Goal: Task Accomplishment & Management: Manage account settings

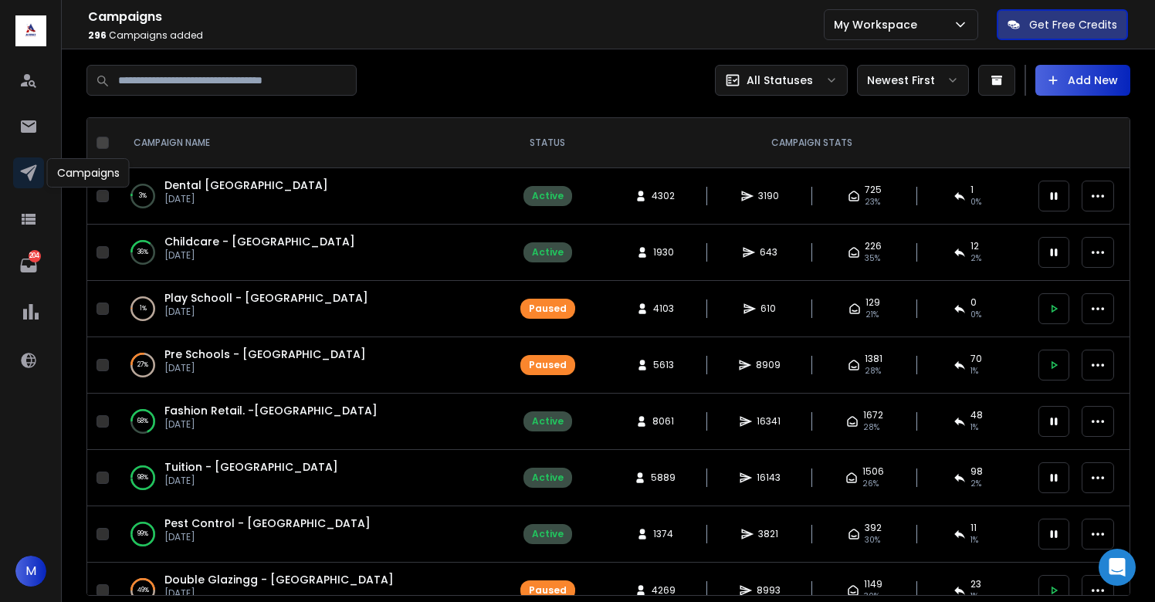
click at [208, 186] on span "Dental [GEOGRAPHIC_DATA]" at bounding box center [246, 185] width 164 height 15
click at [209, 184] on span "Dental [GEOGRAPHIC_DATA]" at bounding box center [246, 185] width 164 height 15
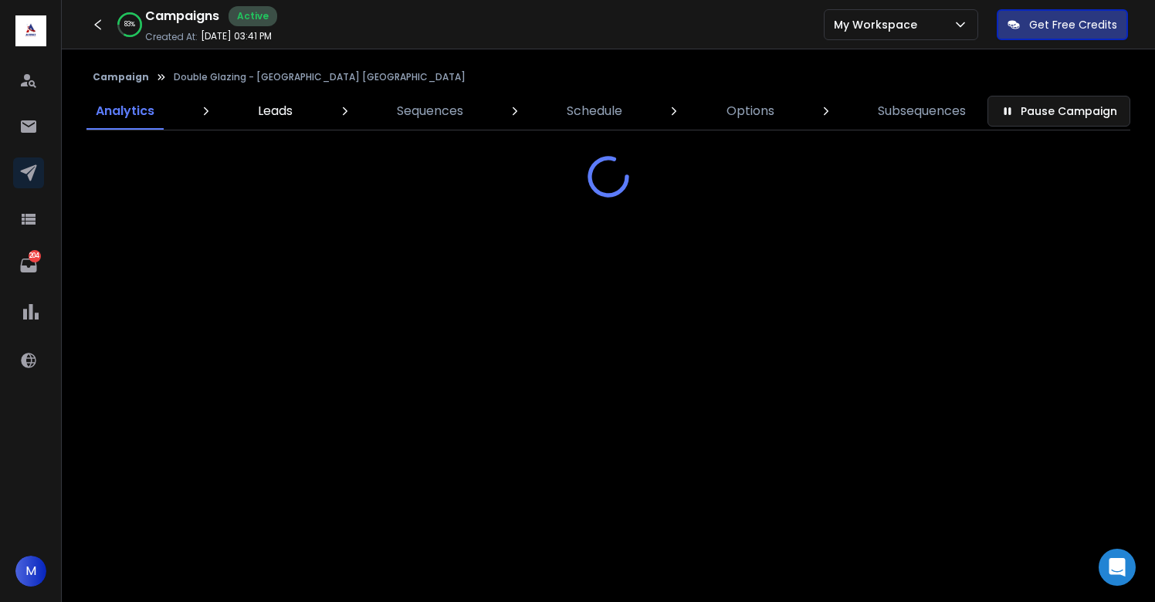
click at [261, 111] on p "Leads" at bounding box center [275, 111] width 35 height 19
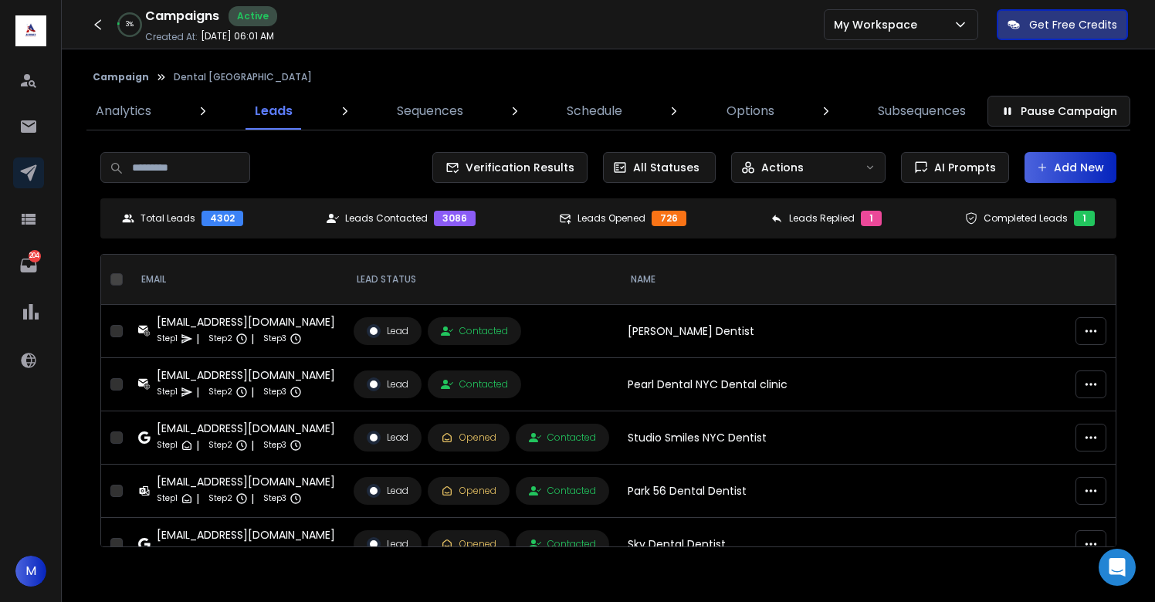
click at [1069, 169] on button "Add New" at bounding box center [1070, 167] width 92 height 31
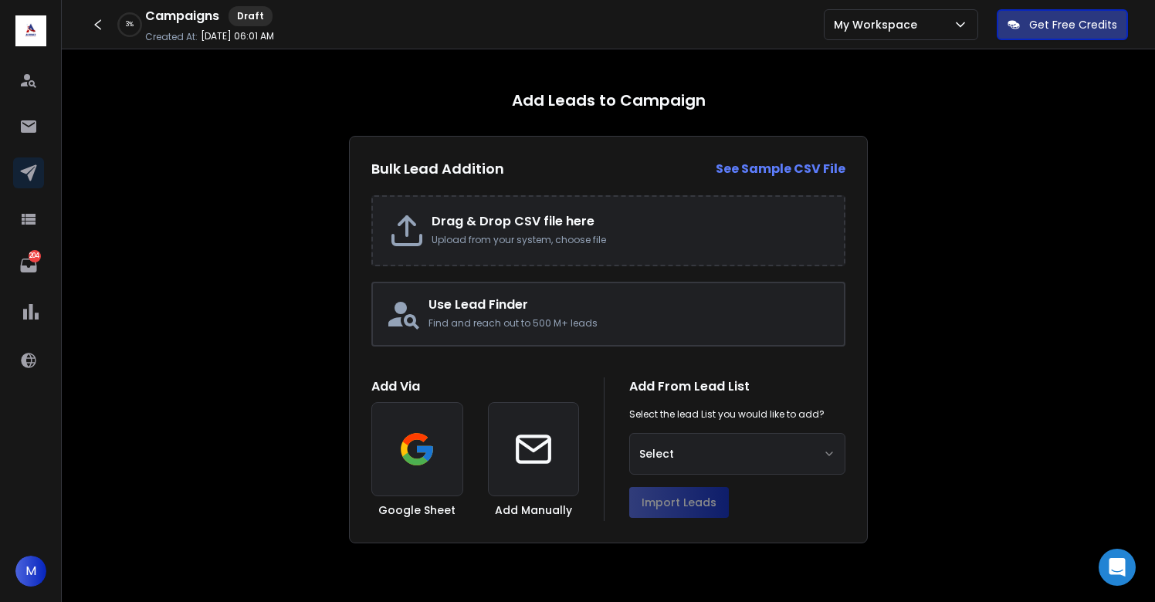
click at [529, 228] on h2 "Drag & Drop CSV file here" at bounding box center [630, 221] width 397 height 19
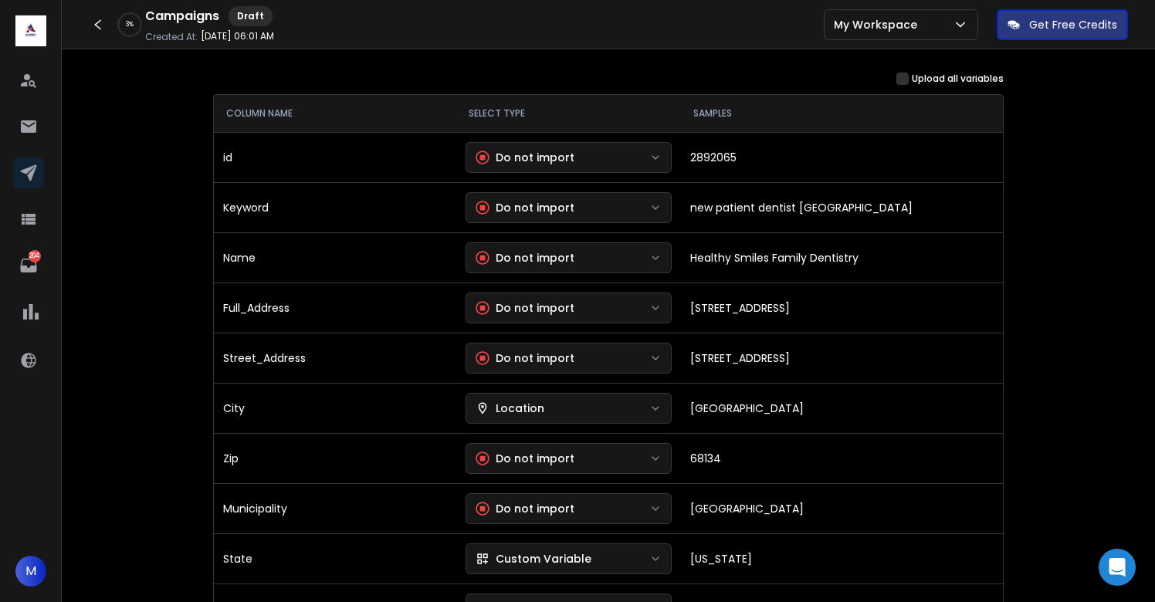
scroll to position [205, 0]
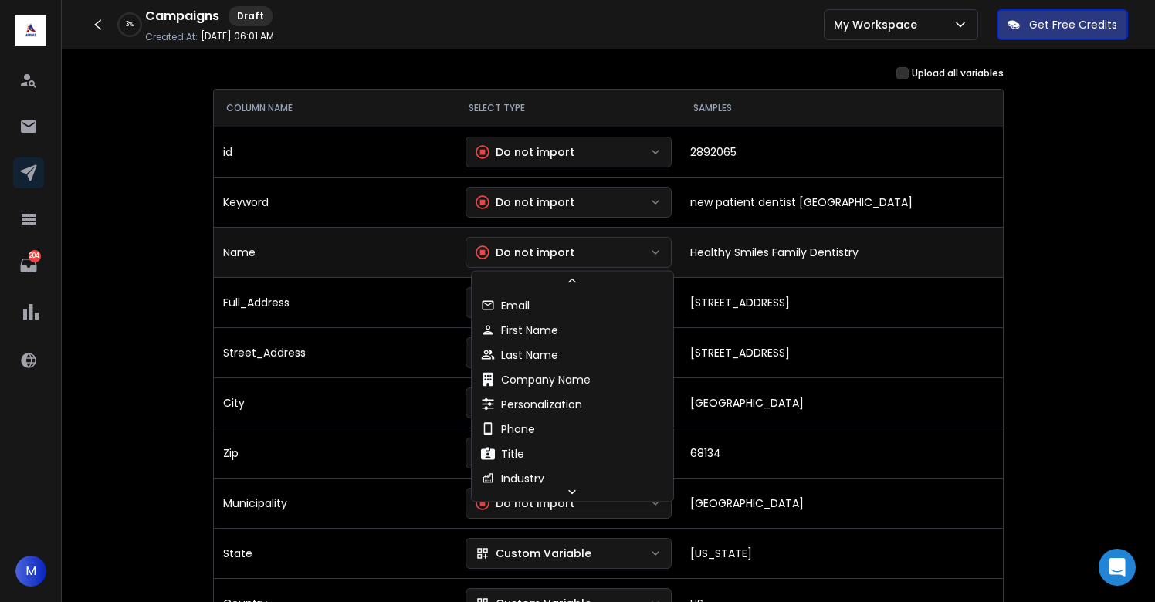
click at [617, 259] on button "Do not import" at bounding box center [569, 252] width 207 height 31
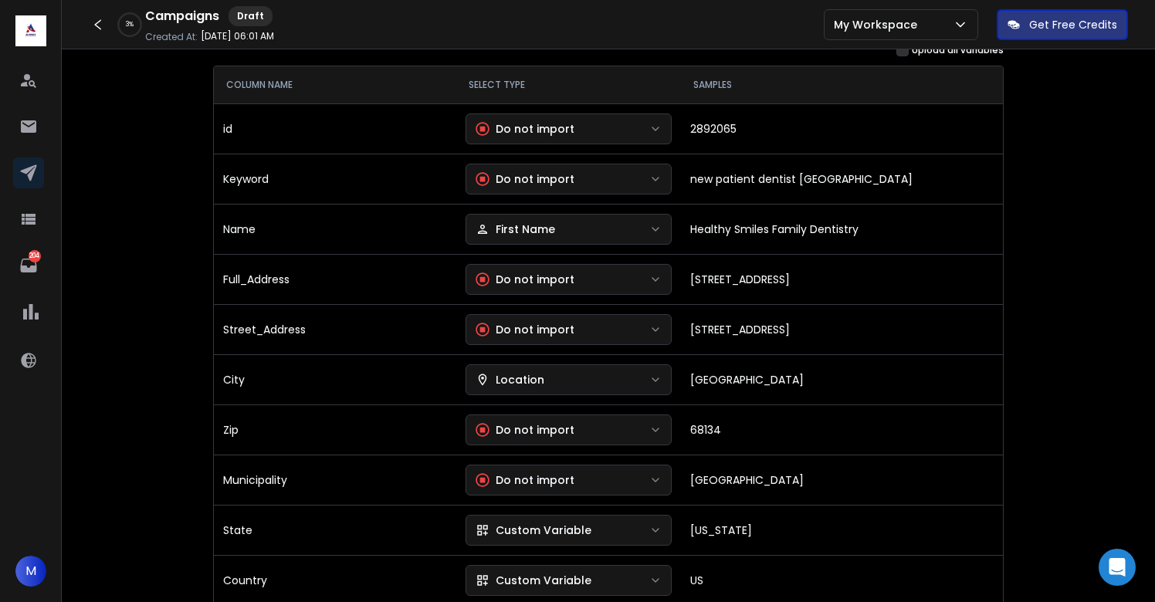
scroll to position [232, 0]
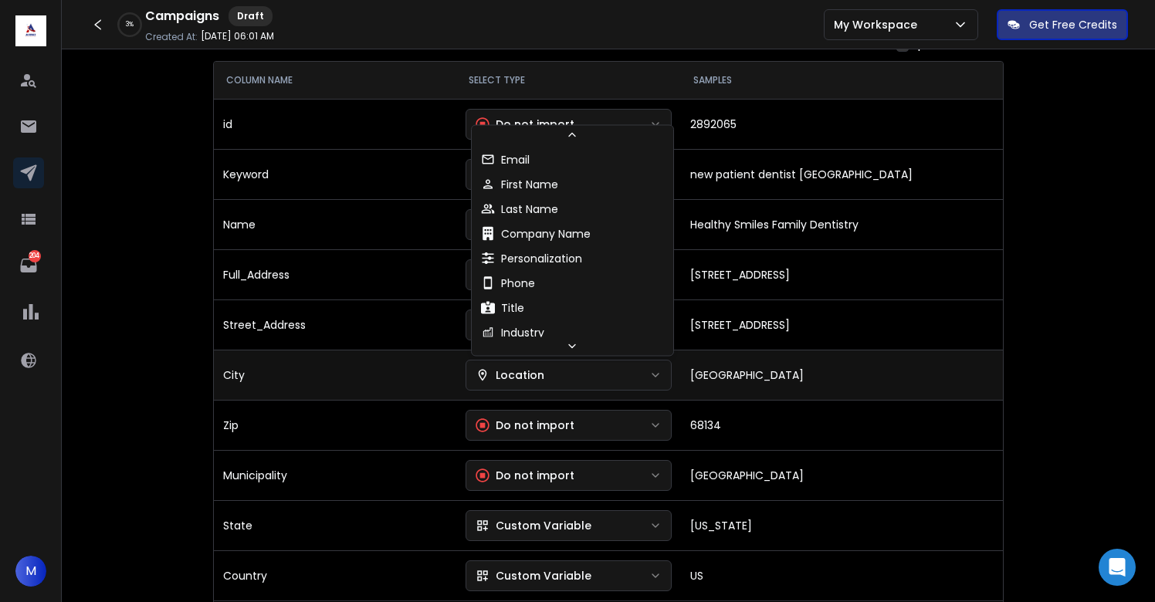
click at [532, 384] on button "Location" at bounding box center [569, 375] width 207 height 31
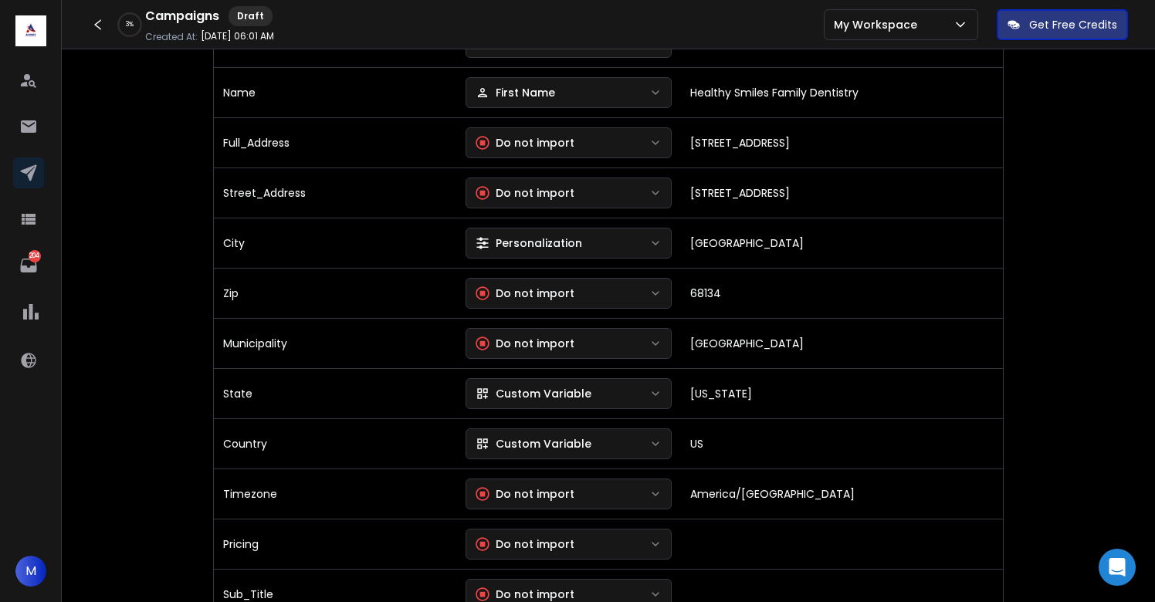
scroll to position [368, 0]
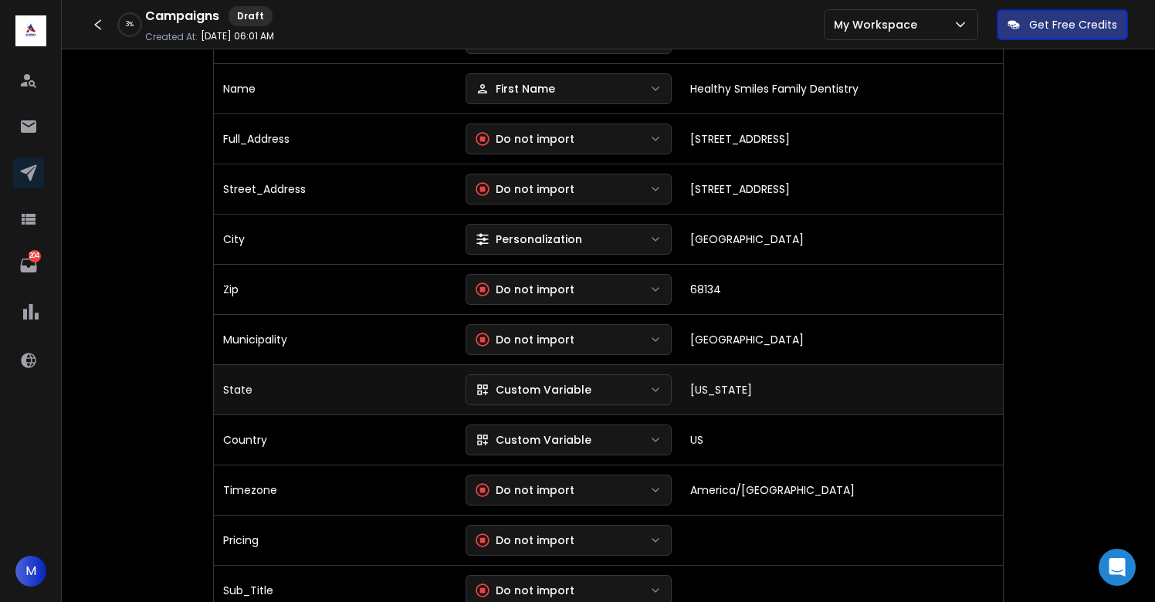
click at [540, 398] on button "Custom Variable" at bounding box center [569, 389] width 207 height 31
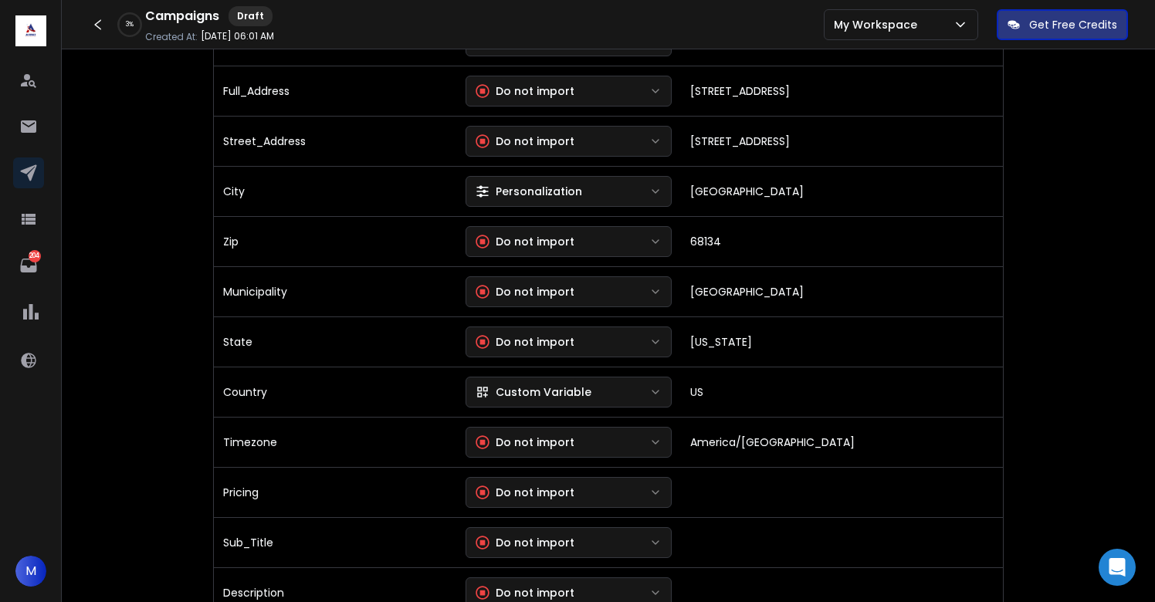
scroll to position [422, 0]
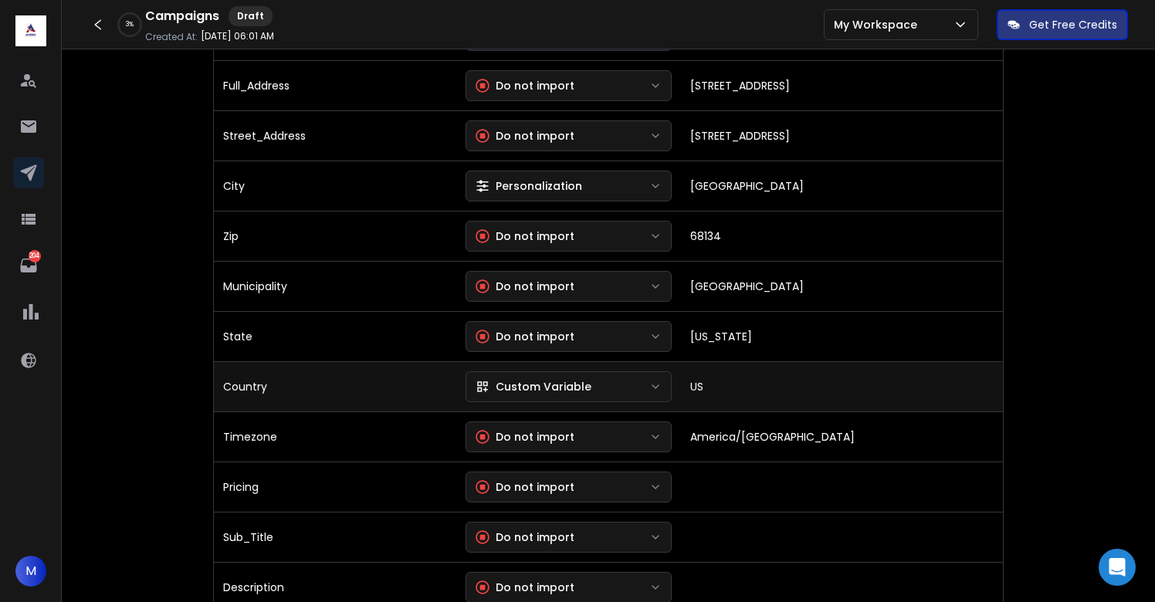
click at [550, 379] on div "Custom Variable" at bounding box center [534, 386] width 116 height 15
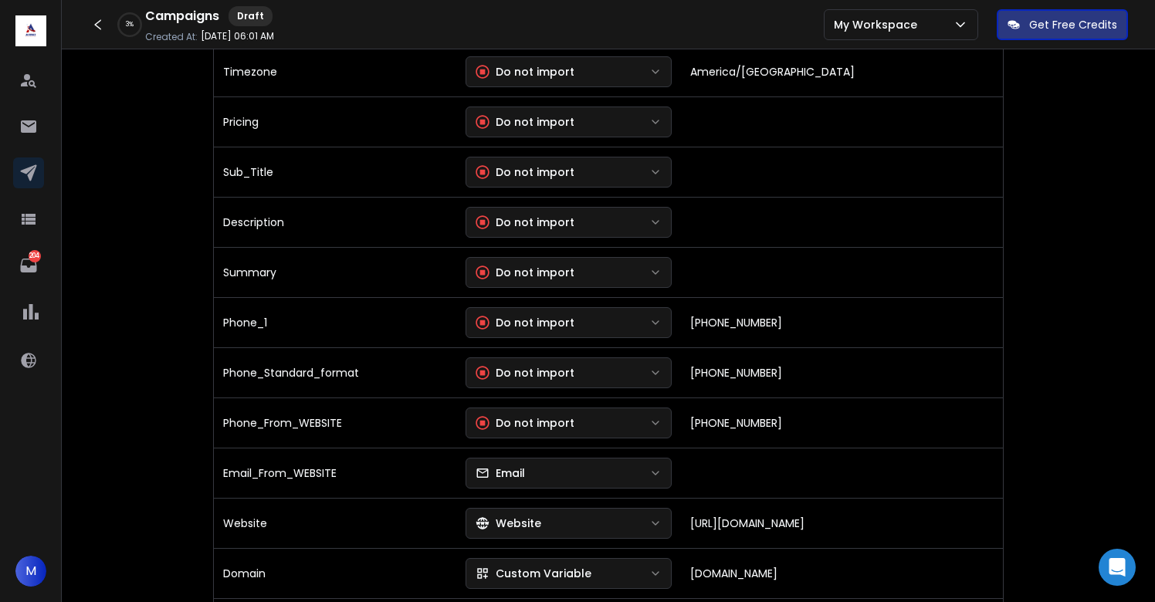
scroll to position [787, 0]
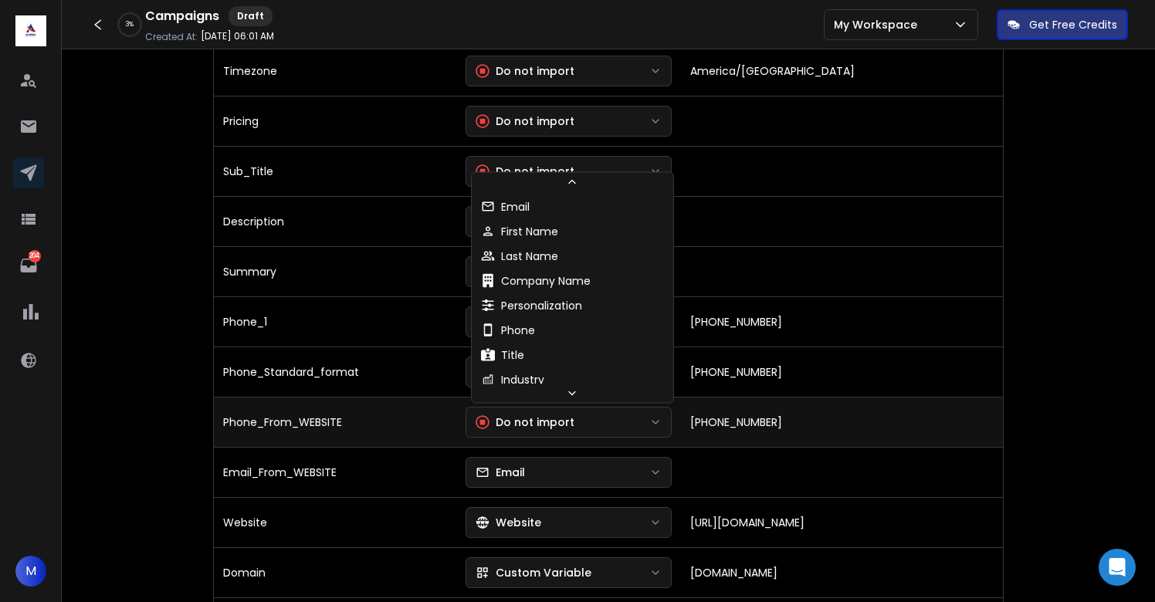
click at [555, 426] on div "Do not import" at bounding box center [525, 422] width 99 height 15
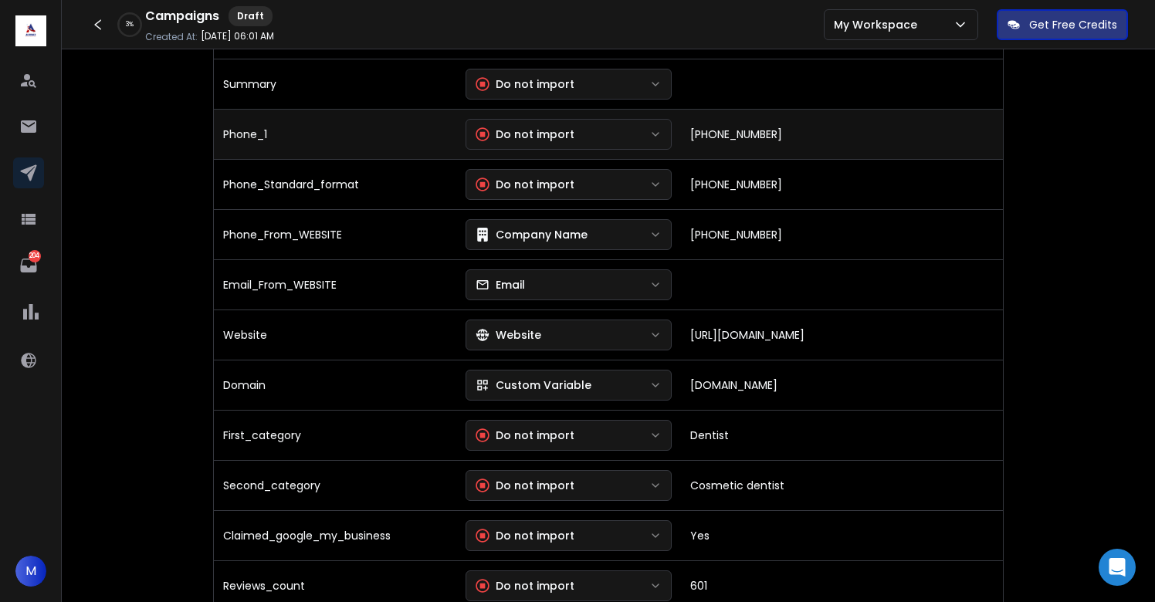
scroll to position [980, 0]
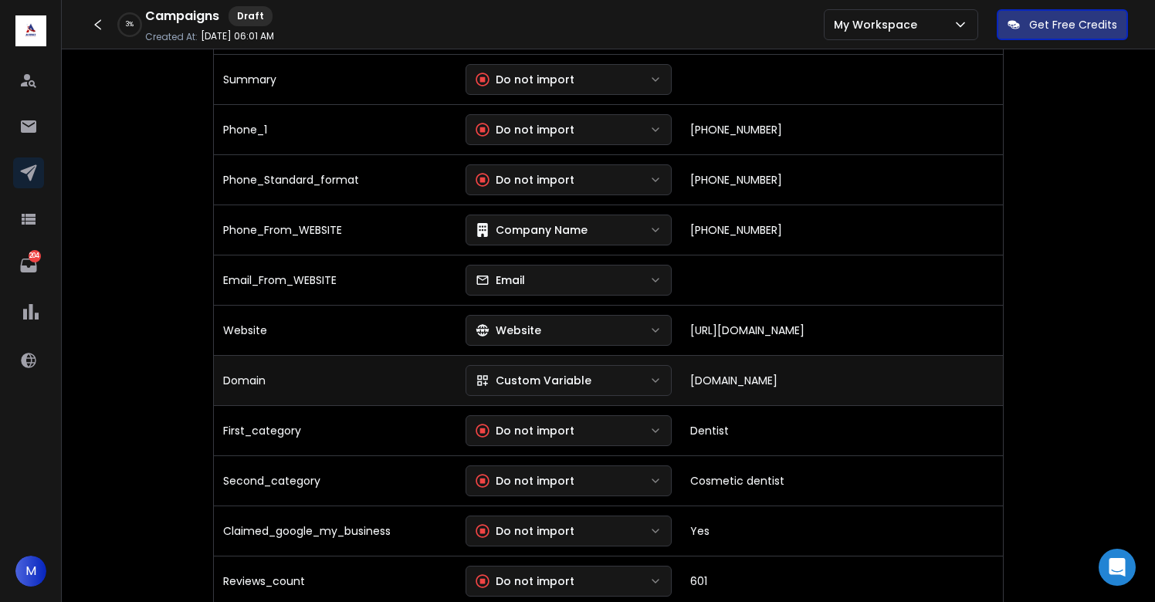
click at [546, 381] on div "Custom Variable" at bounding box center [534, 380] width 116 height 15
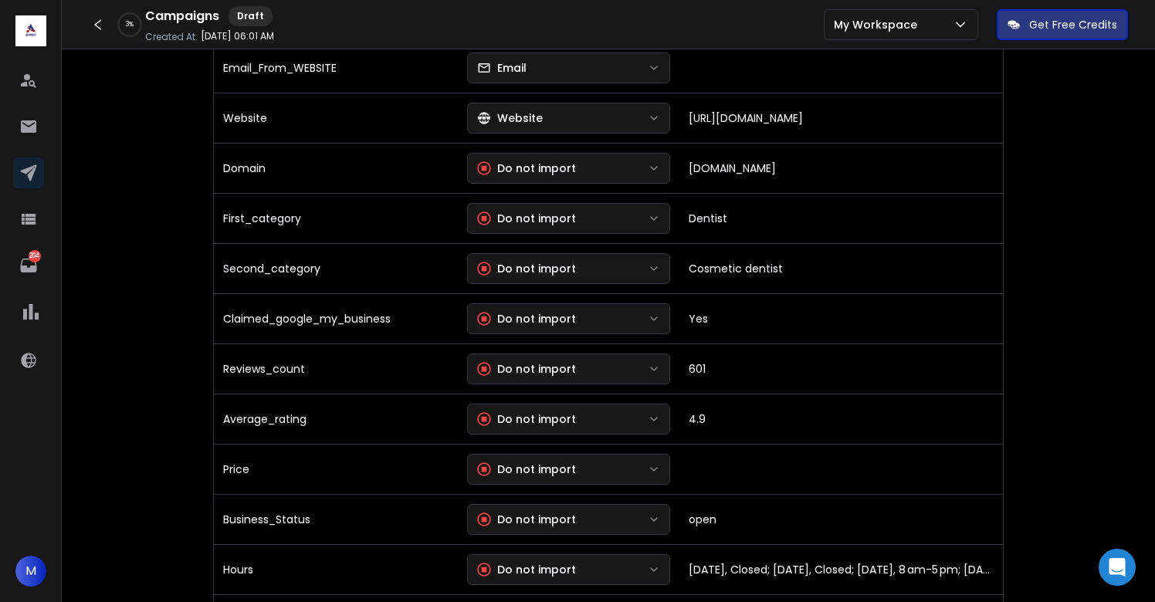
scroll to position [1193, 0]
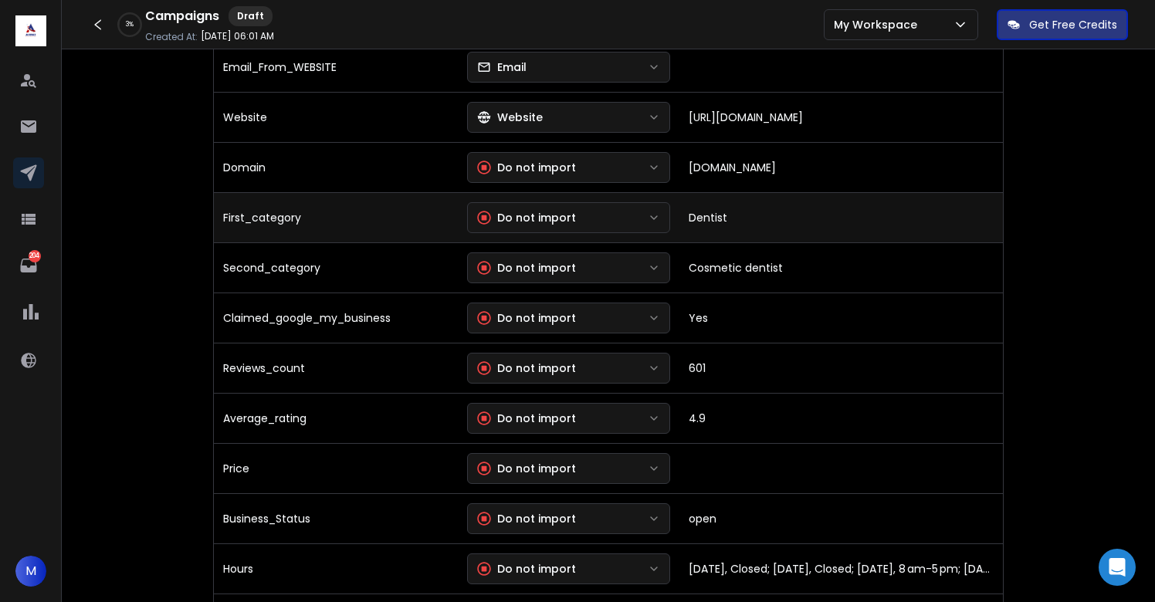
click at [543, 210] on div "Do not import" at bounding box center [526, 217] width 99 height 15
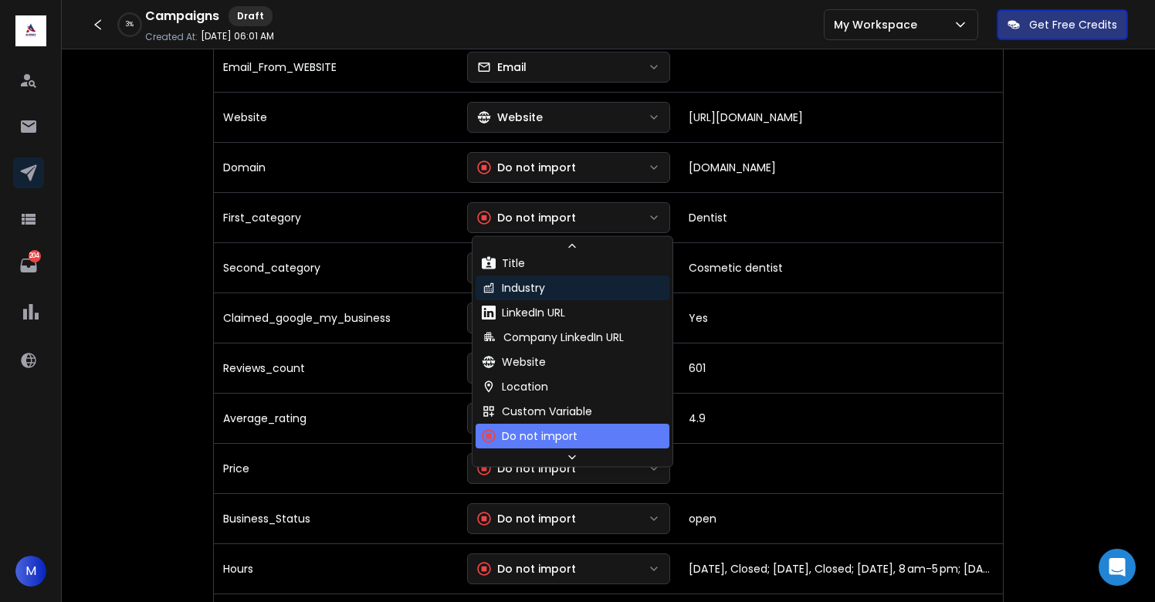
scroll to position [0, 0]
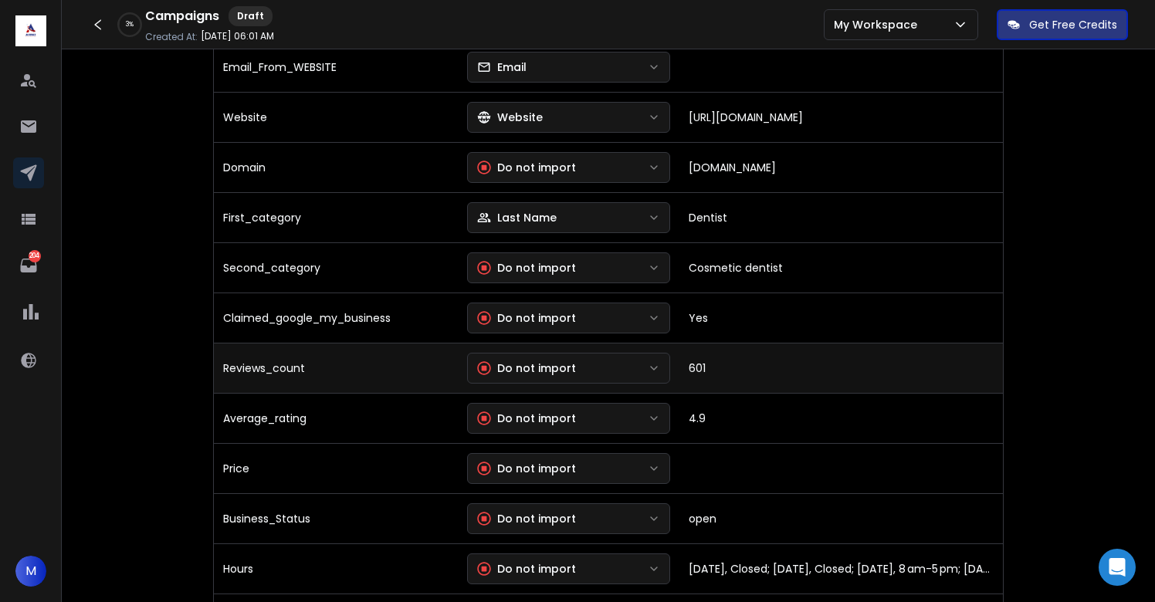
click at [527, 362] on div "Do not import" at bounding box center [526, 368] width 99 height 15
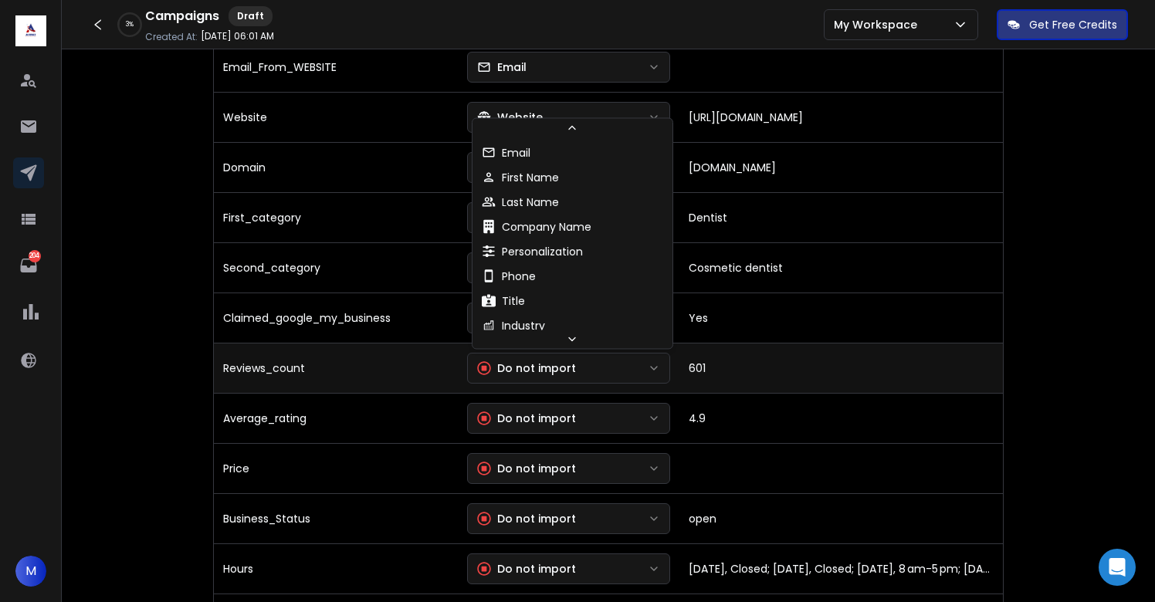
scroll to position [156, 0]
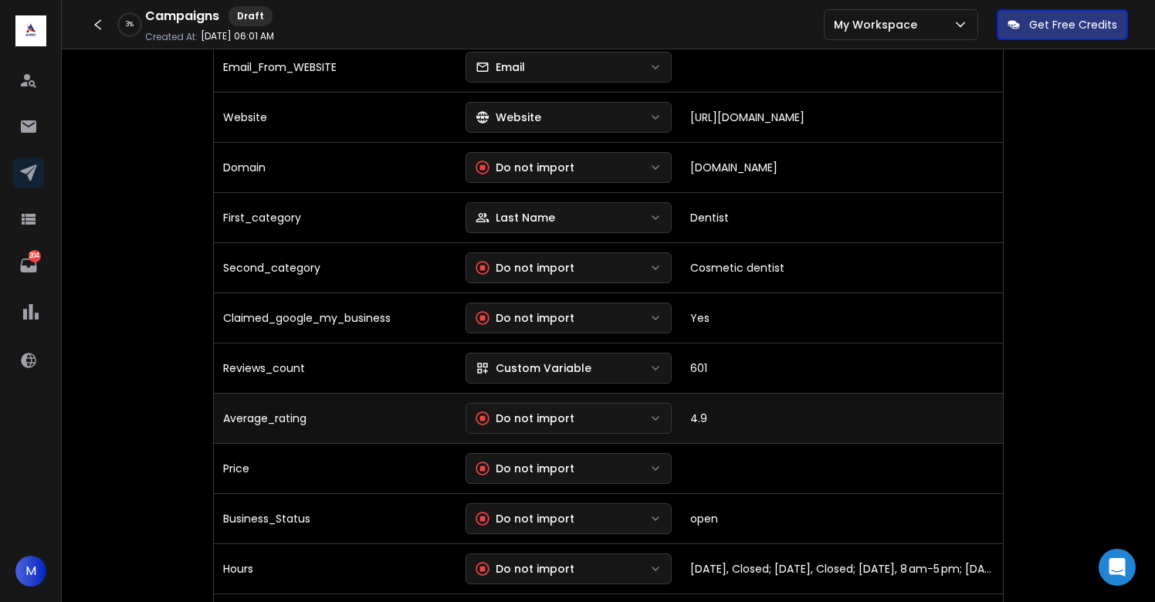
click at [542, 411] on div "Do not import" at bounding box center [525, 418] width 99 height 15
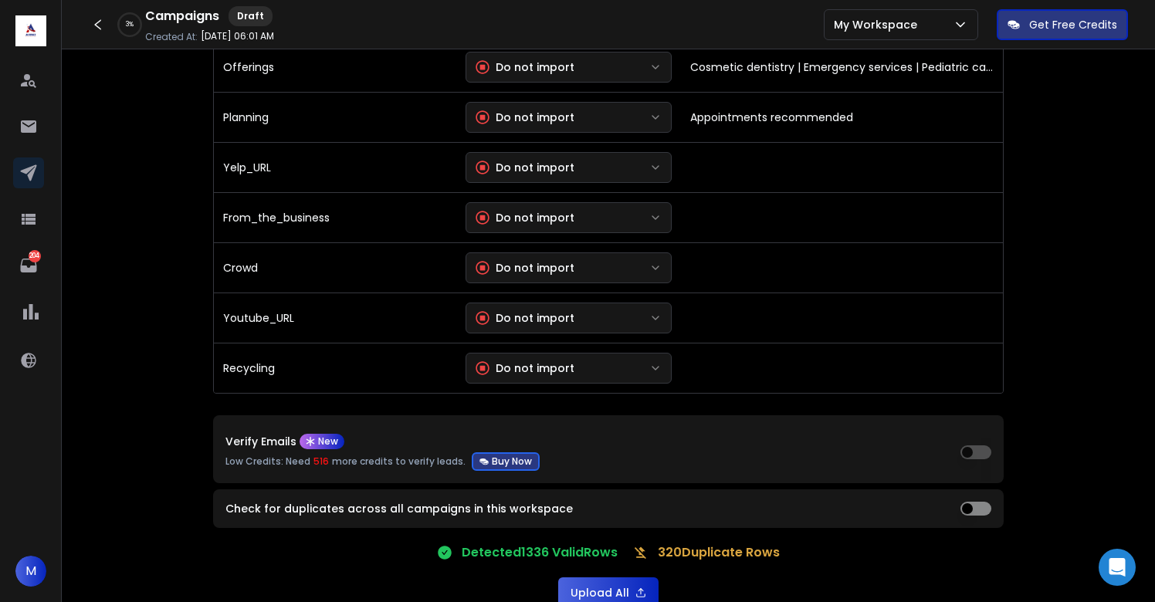
scroll to position [3330, 0]
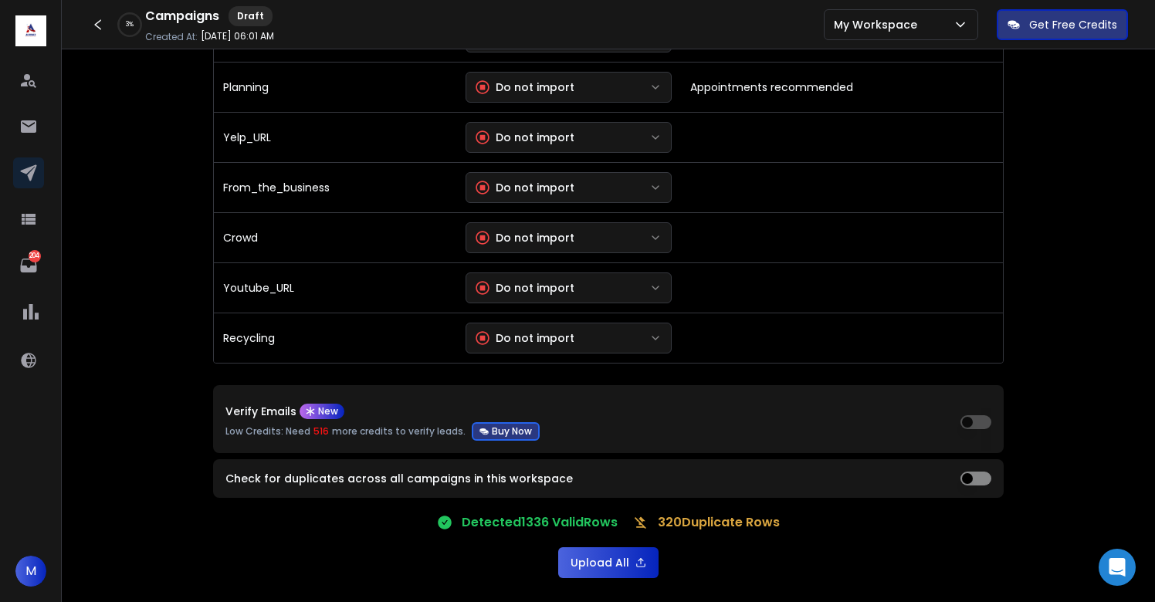
click at [597, 563] on button "Upload All" at bounding box center [608, 562] width 100 height 31
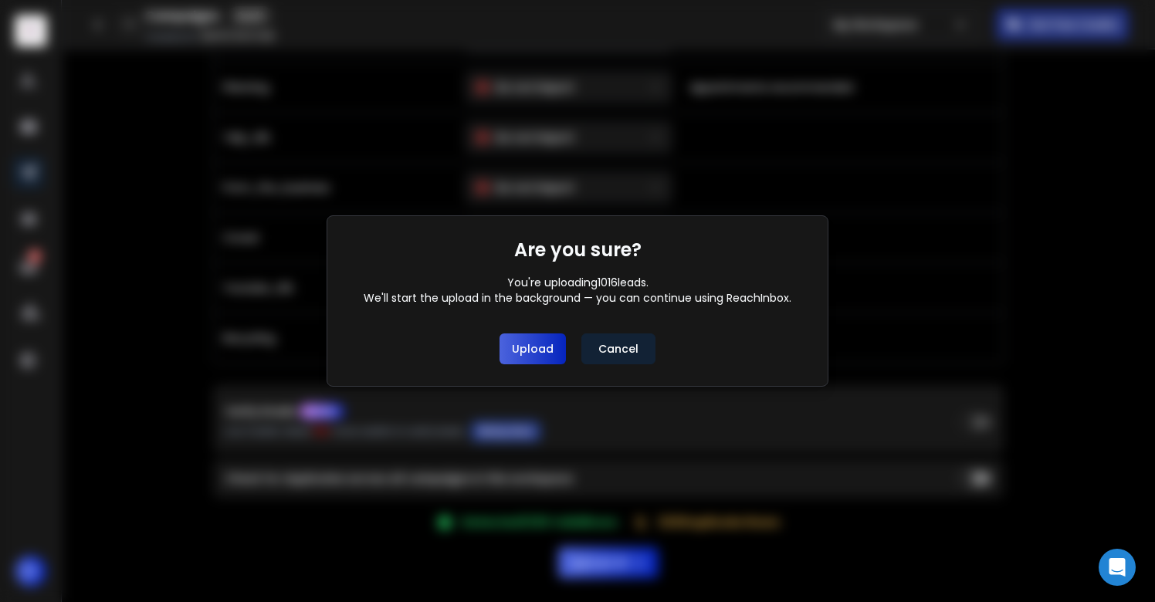
click at [538, 355] on button "Upload" at bounding box center [532, 348] width 66 height 31
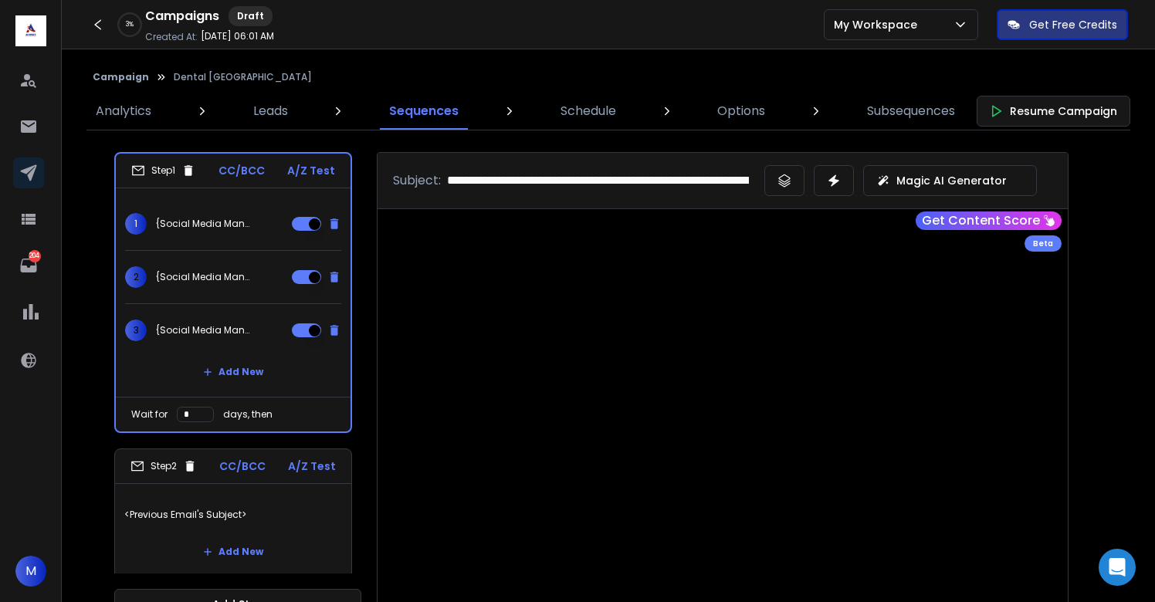
scroll to position [39, 0]
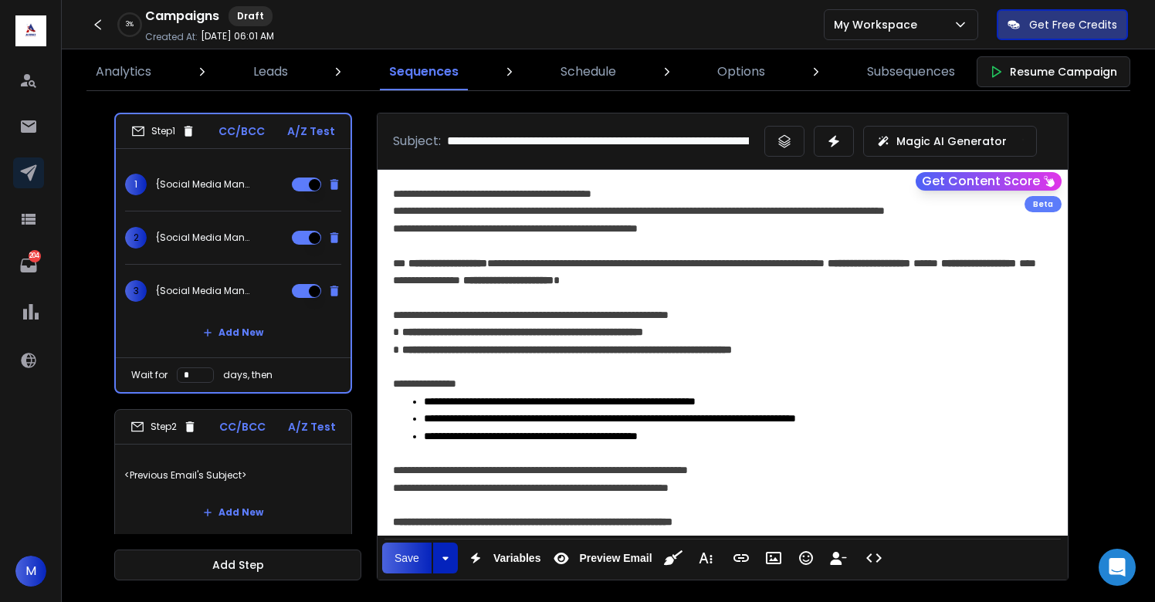
click at [405, 574] on div "Save Save Save as Template Variables Insert Variable Preview Email Preview Emai…" at bounding box center [551, 558] width 341 height 37
click at [405, 533] on div "**********" at bounding box center [723, 353] width 690 height 366
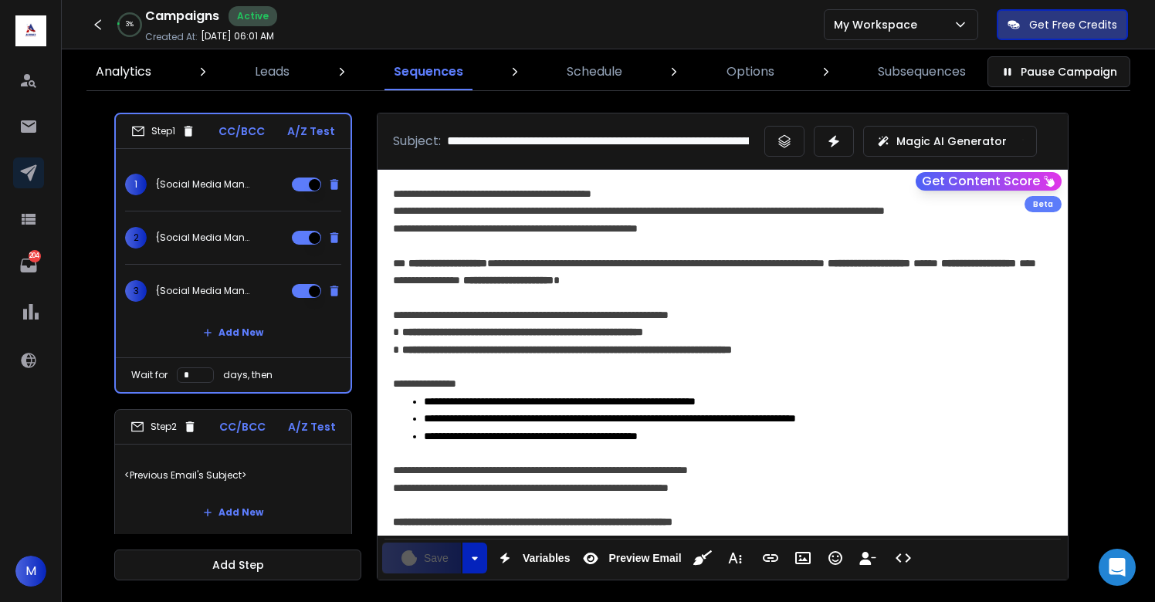
click at [123, 76] on p "Analytics" at bounding box center [124, 72] width 56 height 19
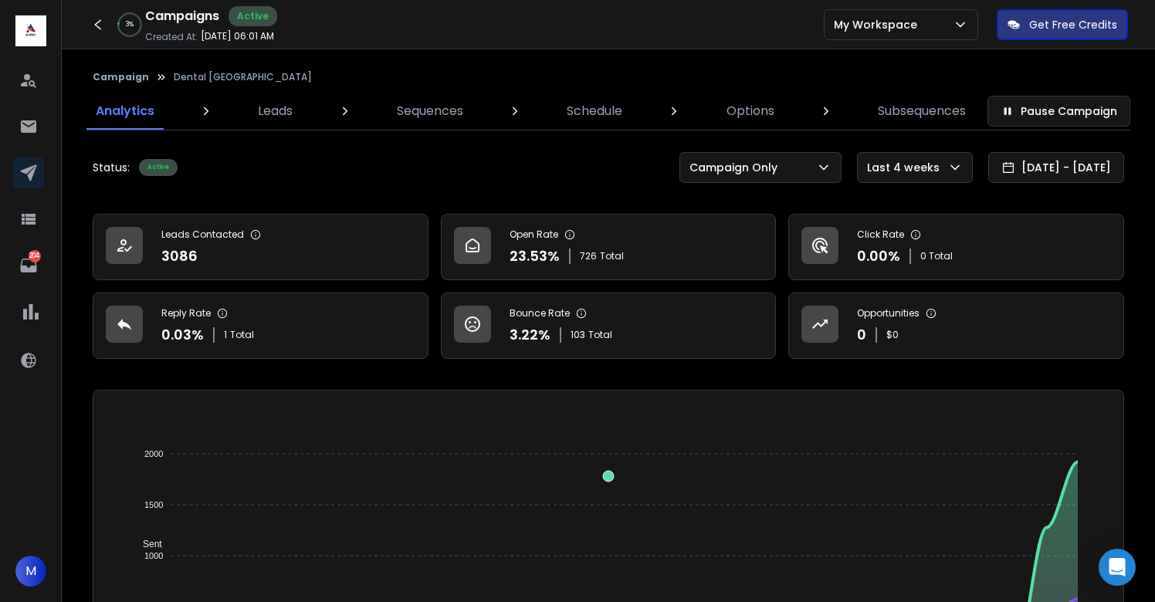
click at [123, 80] on button "Campaign" at bounding box center [121, 77] width 56 height 12
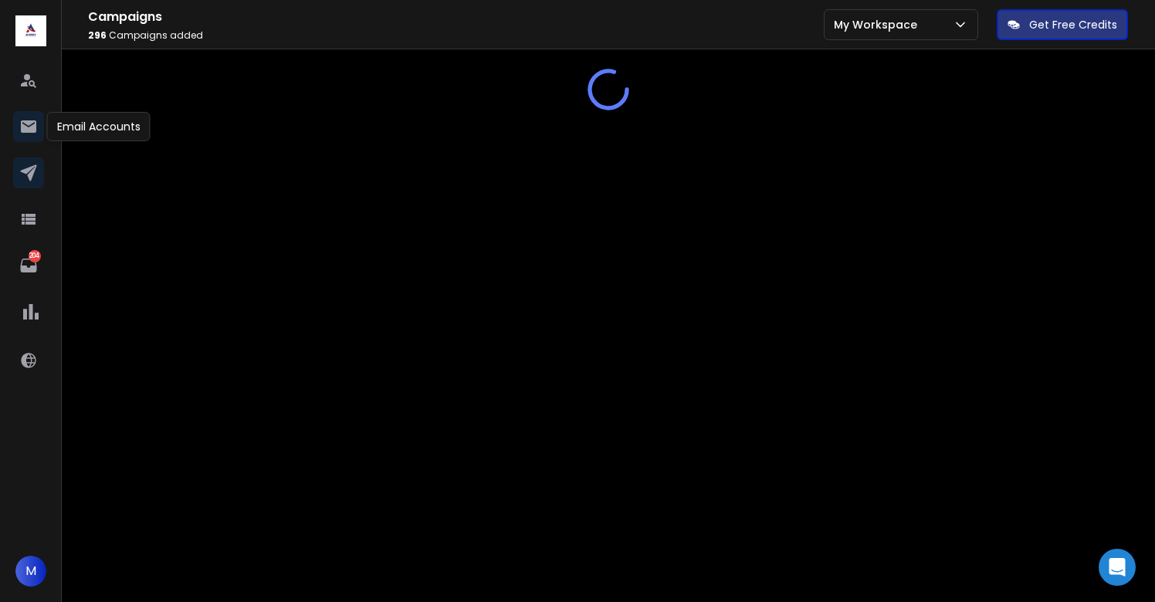
click at [27, 131] on icon at bounding box center [28, 126] width 15 height 12
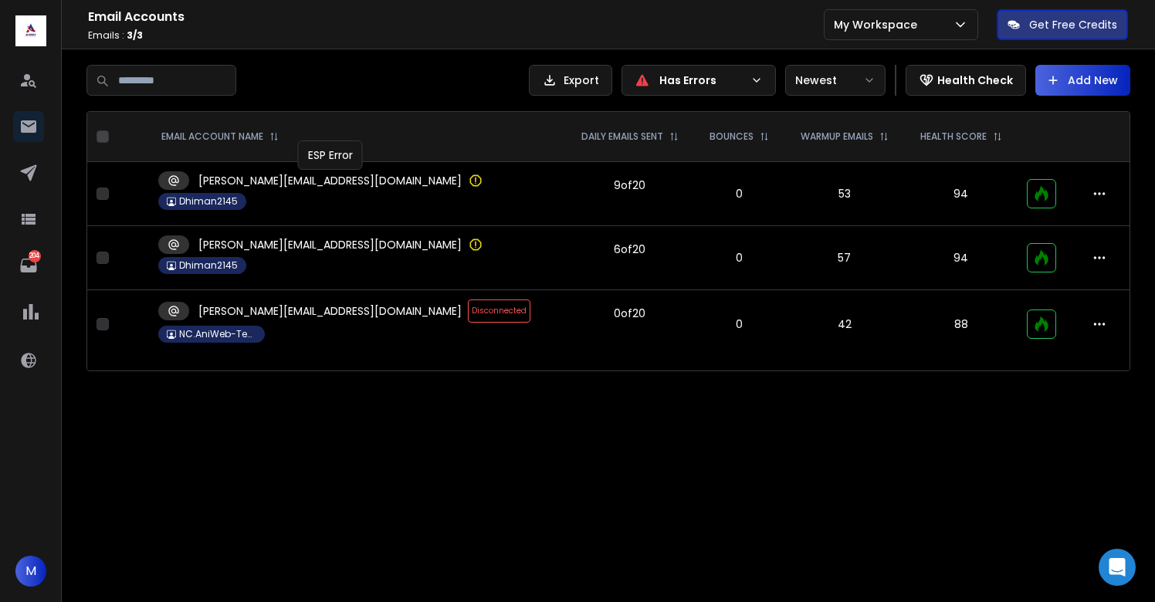
click at [468, 178] on icon at bounding box center [475, 180] width 15 height 15
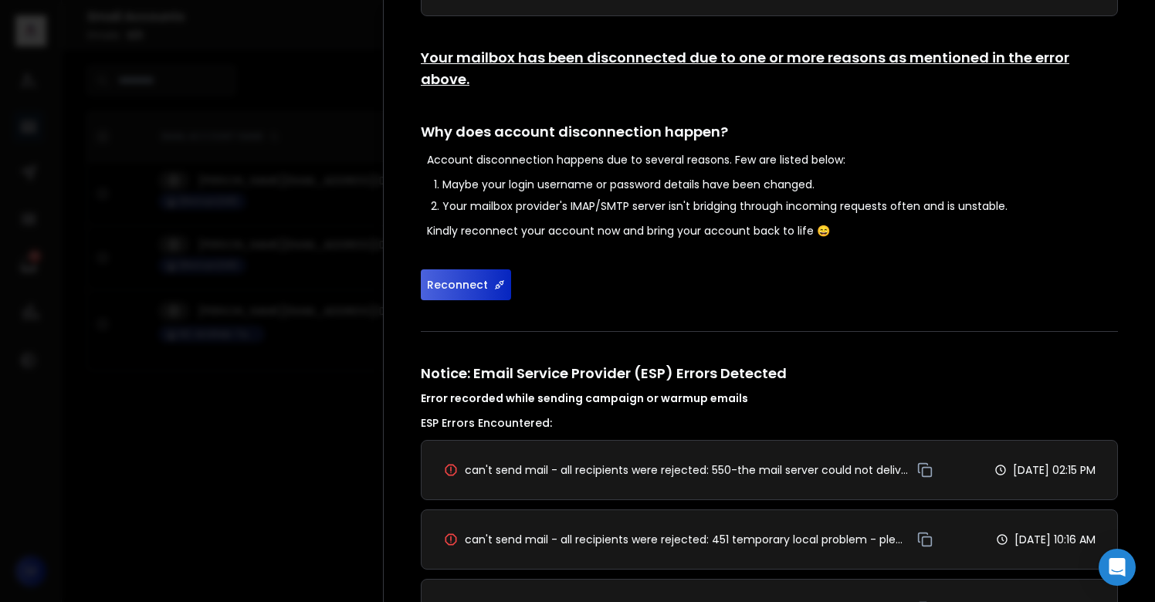
scroll to position [194, 0]
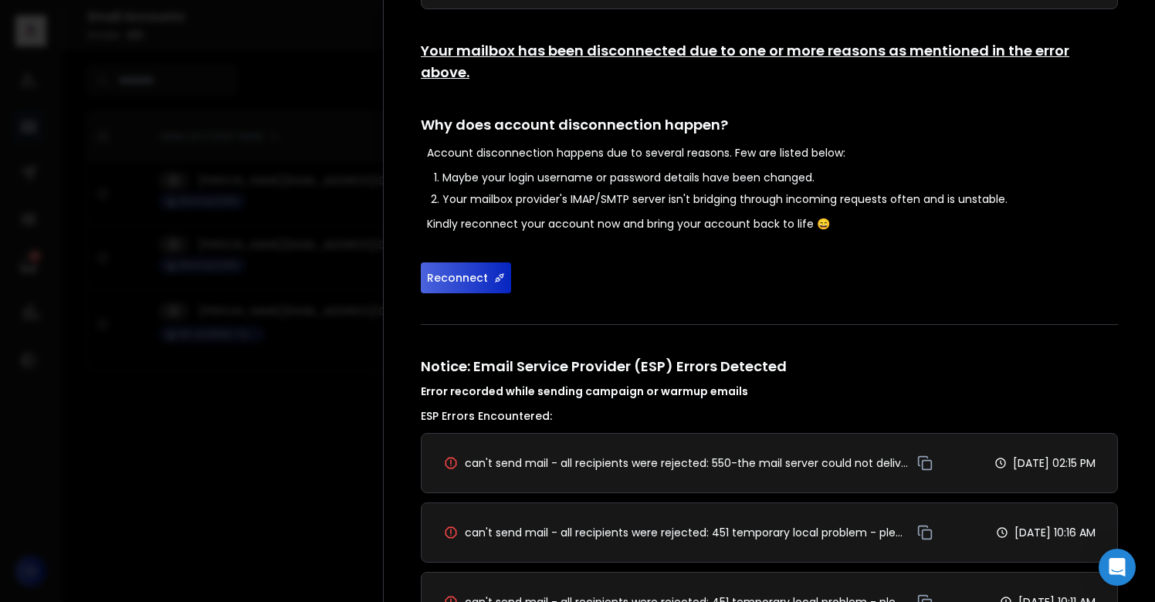
click at [473, 262] on button "Reconnect" at bounding box center [466, 277] width 90 height 31
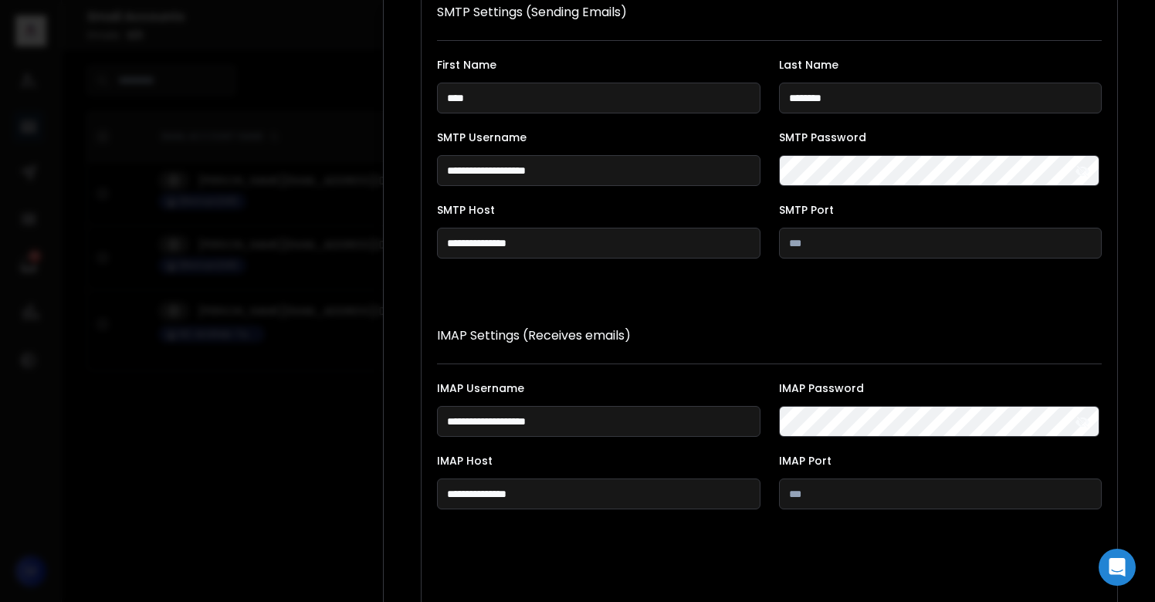
scroll to position [283, 0]
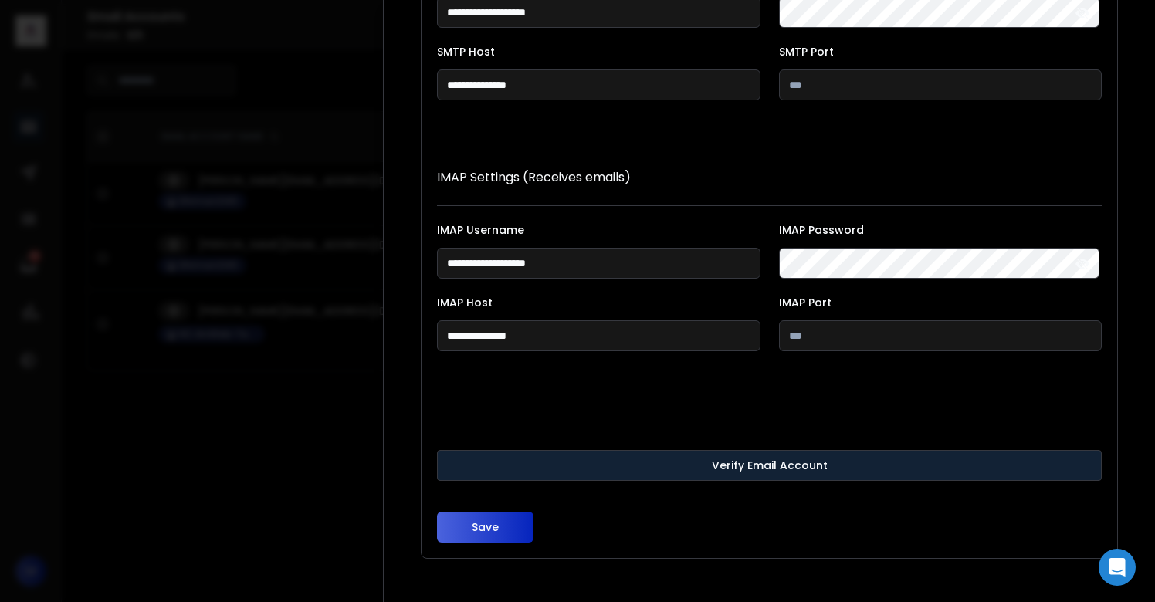
click at [732, 464] on button "Verify Email Account" at bounding box center [769, 465] width 665 height 31
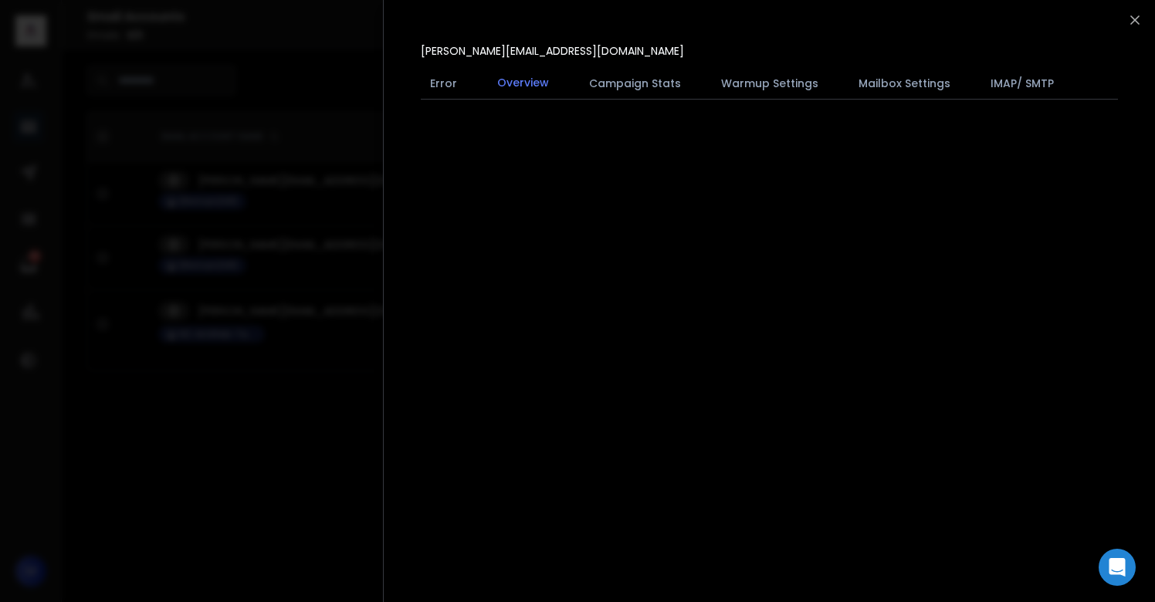
scroll to position [0, 0]
click at [304, 438] on div at bounding box center [577, 301] width 1155 height 602
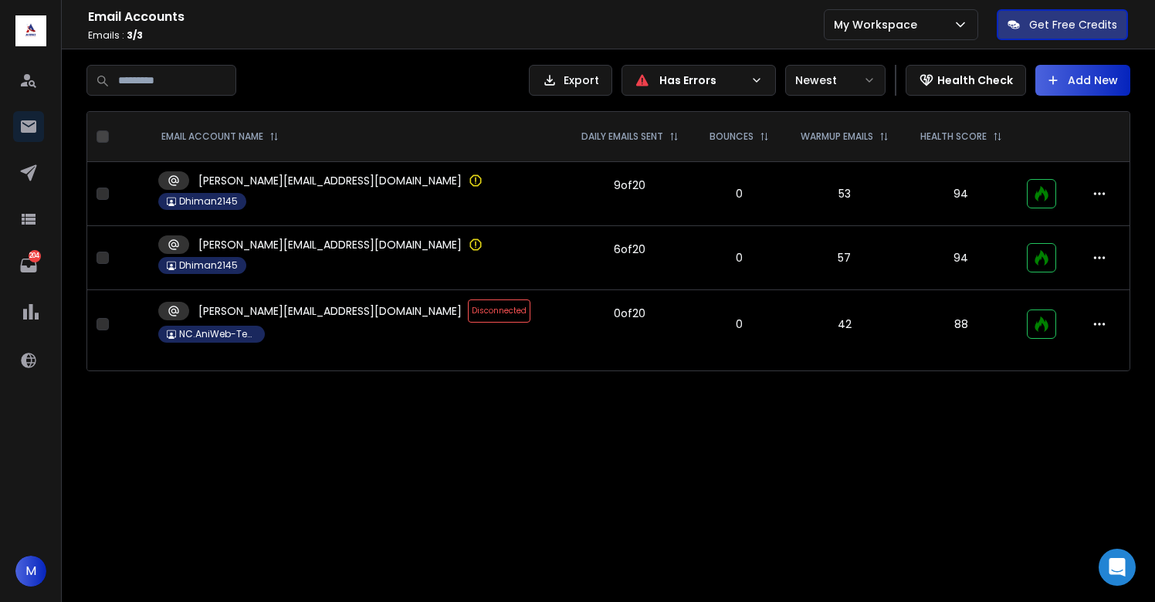
click at [468, 315] on span "Disconnected" at bounding box center [499, 311] width 63 height 23
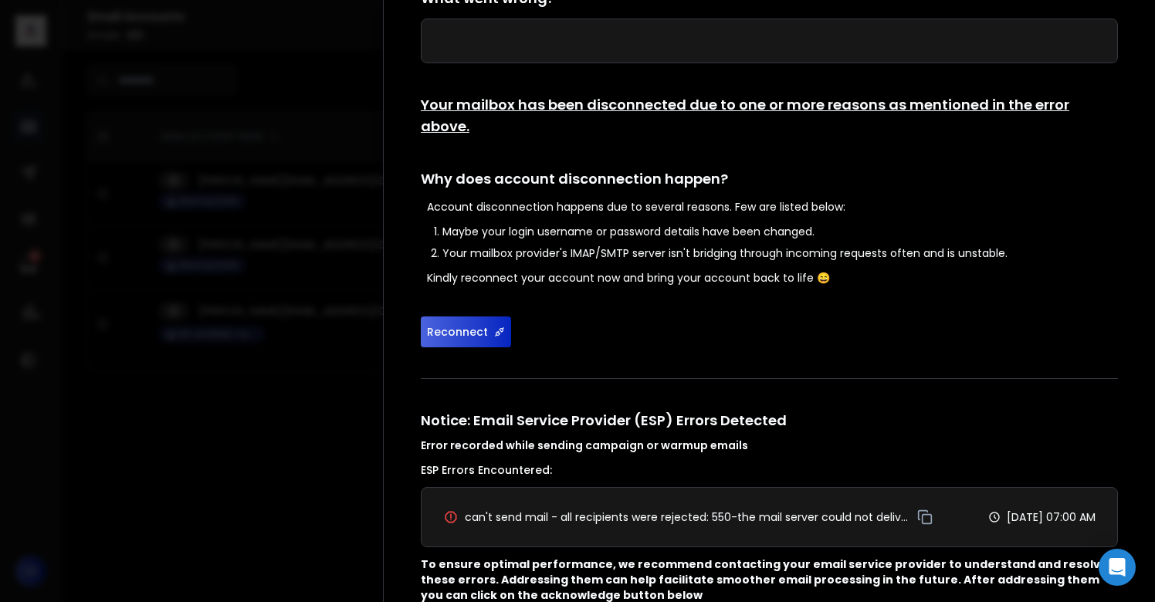
scroll to position [141, 0]
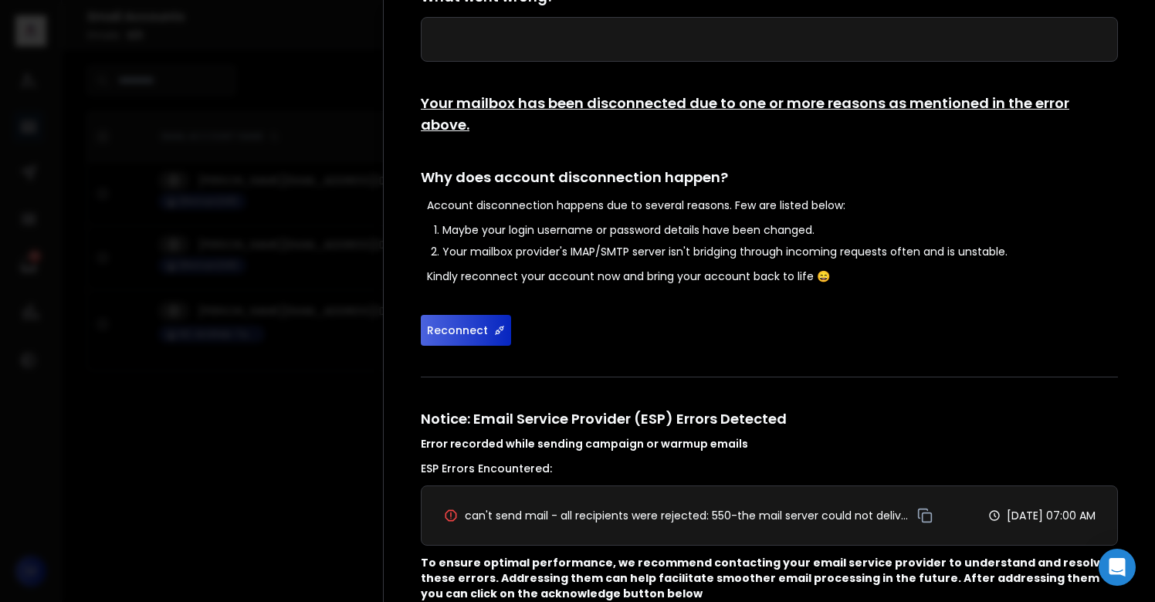
click at [450, 315] on button "Reconnect" at bounding box center [466, 330] width 90 height 31
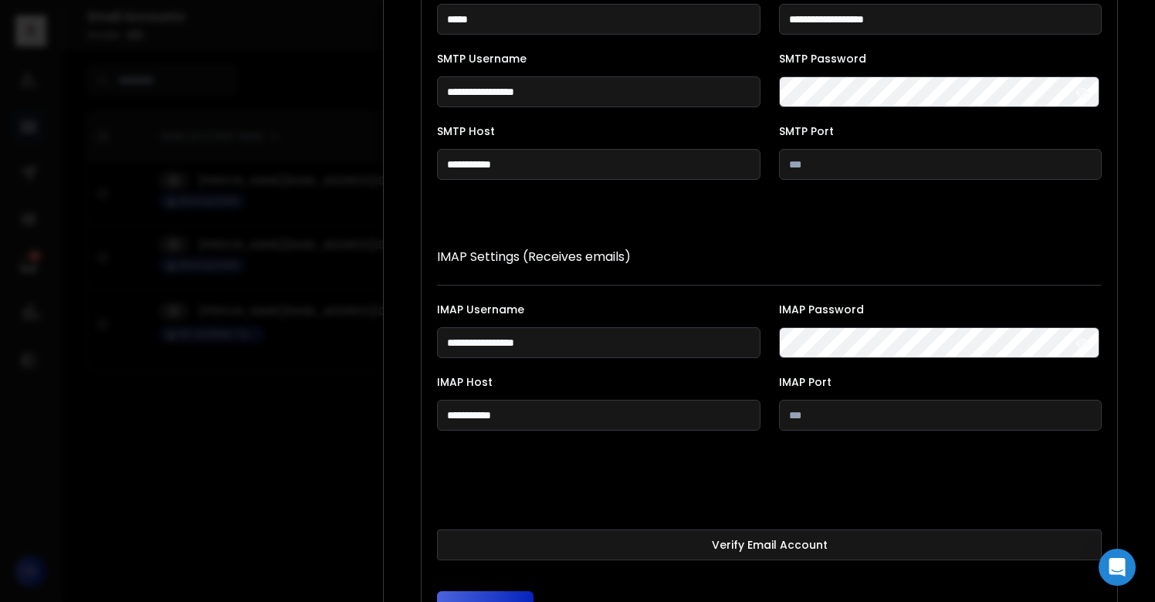
scroll to position [283, 0]
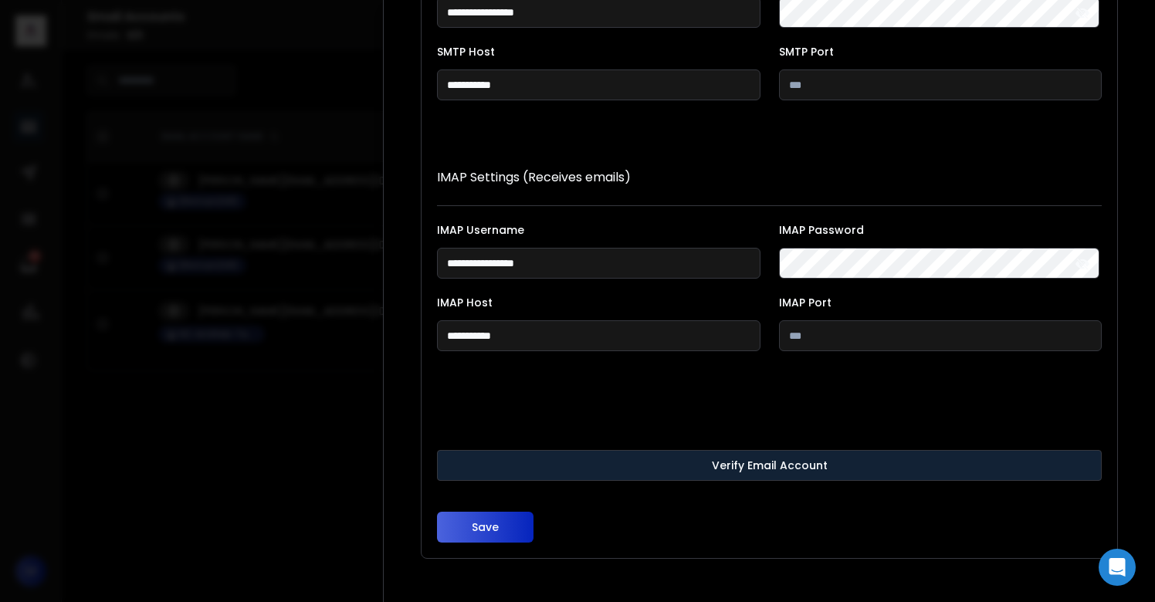
click at [688, 469] on button "Verify Email Account" at bounding box center [769, 465] width 665 height 31
click at [655, 472] on button "Verify Email Account" at bounding box center [769, 465] width 665 height 31
